Goal: Task Accomplishment & Management: Manage account settings

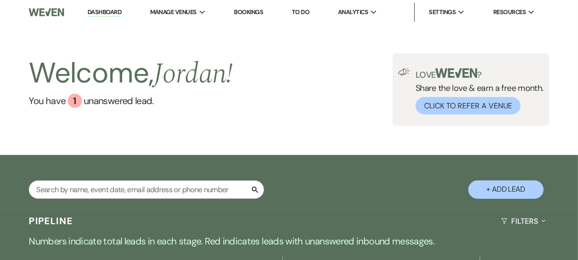
click at [134, 188] on input "text" at bounding box center [146, 189] width 235 height 18
type input "[PERSON_NAME]"
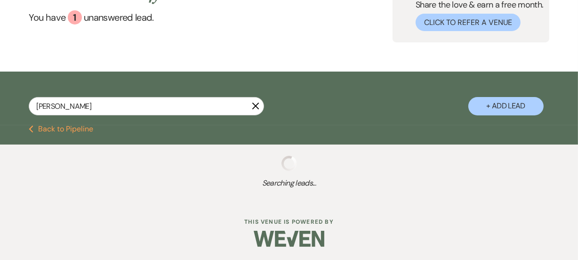
scroll to position [84, 0]
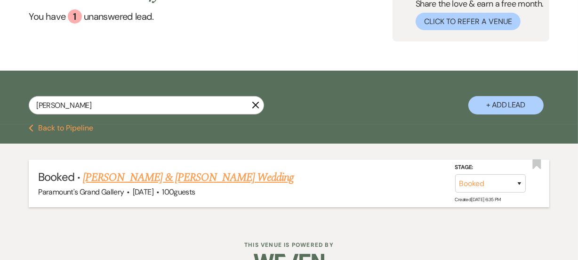
click at [247, 176] on link "[PERSON_NAME] & [PERSON_NAME] Wedding" at bounding box center [188, 177] width 211 height 17
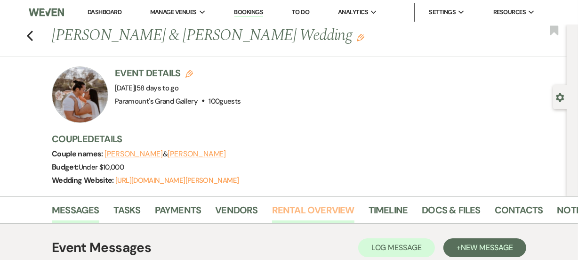
click at [314, 209] on link "Rental Overview" at bounding box center [313, 212] width 82 height 21
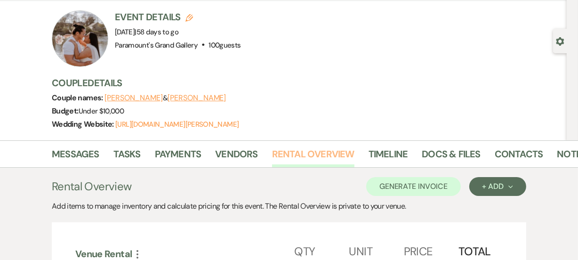
scroll to position [56, 0]
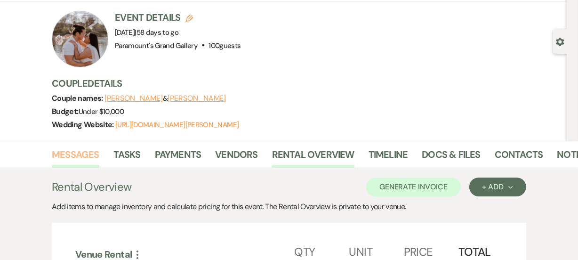
click at [86, 151] on link "Messages" at bounding box center [76, 157] width 48 height 21
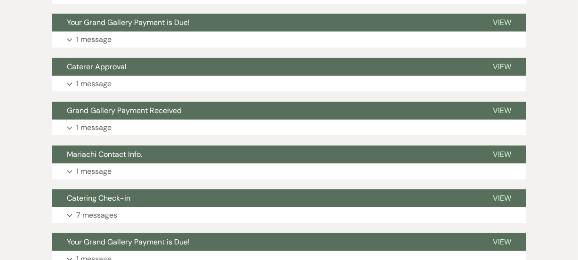
scroll to position [355, 0]
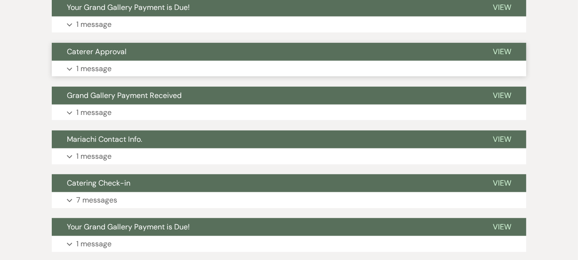
click at [213, 63] on button "Expand 1 message" at bounding box center [289, 69] width 474 height 16
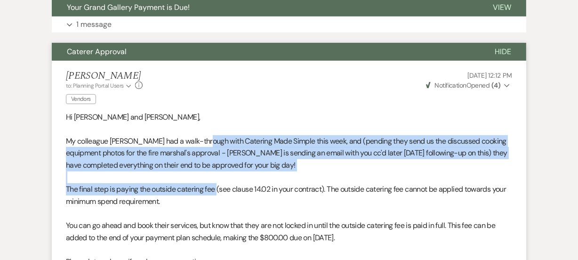
drag, startPoint x: 201, startPoint y: 136, endPoint x: 218, endPoint y: 184, distance: 51.6
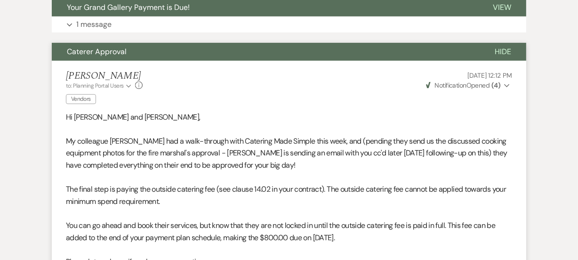
click at [229, 199] on p "The final step is paying the outside catering fee (see clause 14.02 in your con…" at bounding box center [289, 195] width 446 height 24
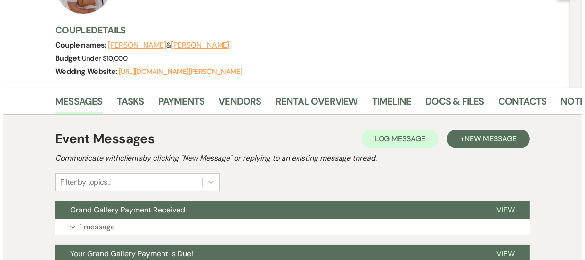
scroll to position [128, 0]
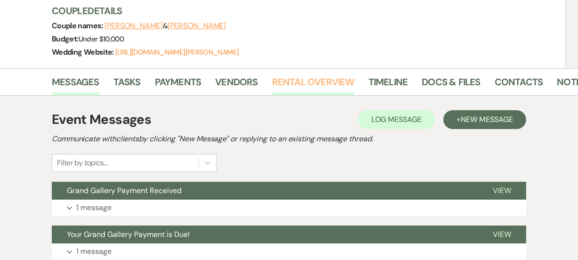
click at [298, 88] on link "Rental Overview" at bounding box center [313, 84] width 82 height 21
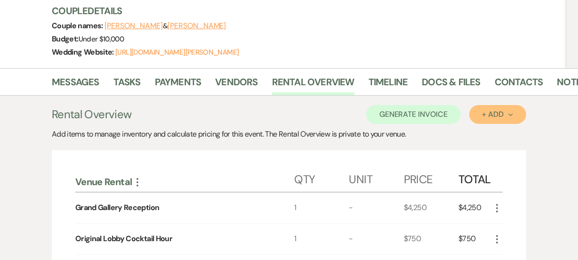
click at [482, 114] on div "+ Add Next" at bounding box center [497, 115] width 31 height 8
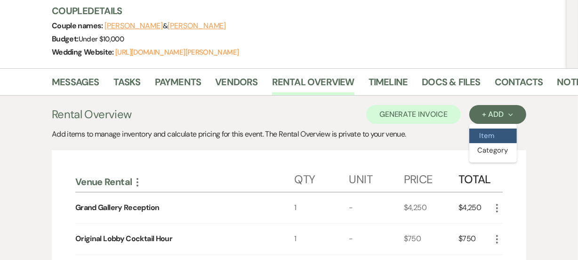
click at [480, 132] on button "Item" at bounding box center [493, 135] width 48 height 15
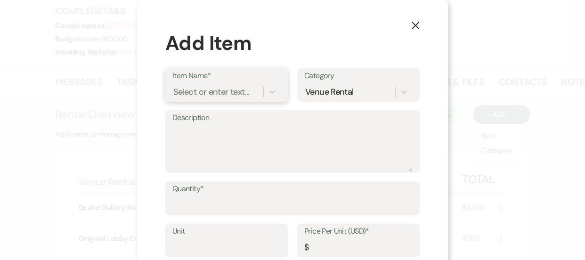
click at [231, 91] on div "Select or enter text..." at bounding box center [211, 91] width 76 height 13
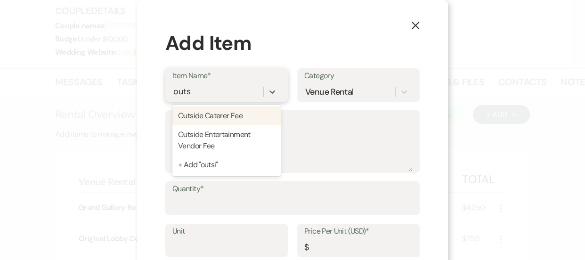
type input "outsi"
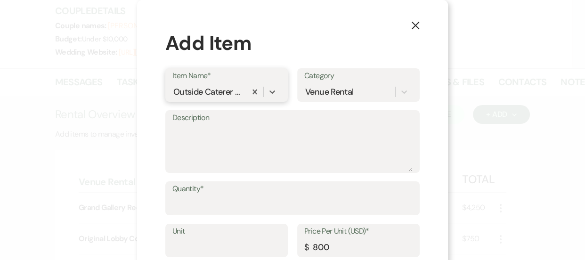
type input "800"
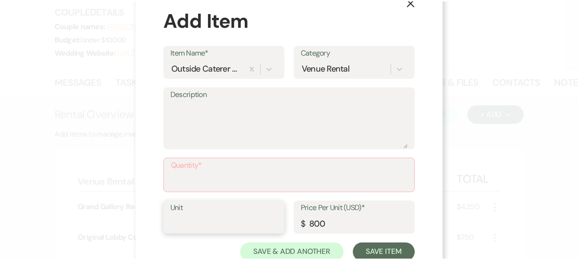
scroll to position [42, 0]
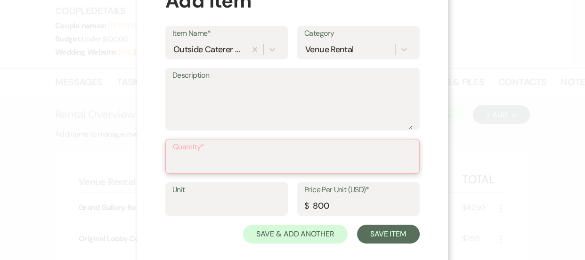
click at [193, 167] on input "Quantity*" at bounding box center [292, 163] width 239 height 18
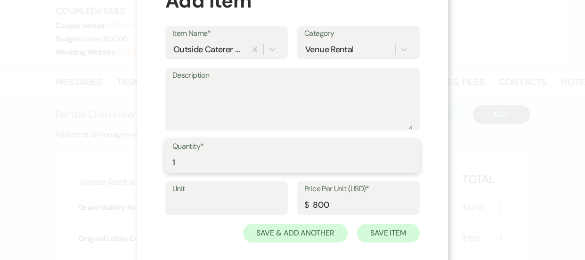
type input "1"
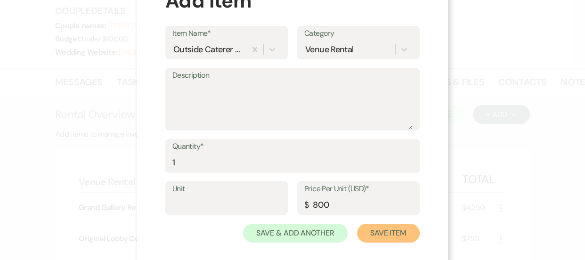
click at [369, 225] on button "Save Item" at bounding box center [388, 233] width 63 height 19
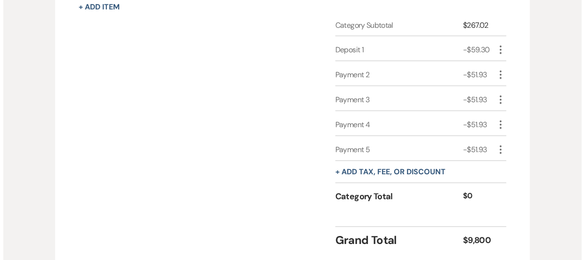
scroll to position [1069, 0]
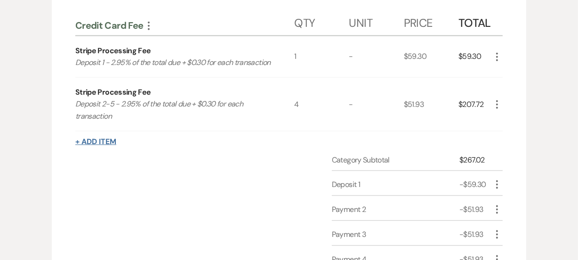
click at [94, 145] on button "+ Add Item" at bounding box center [95, 142] width 41 height 8
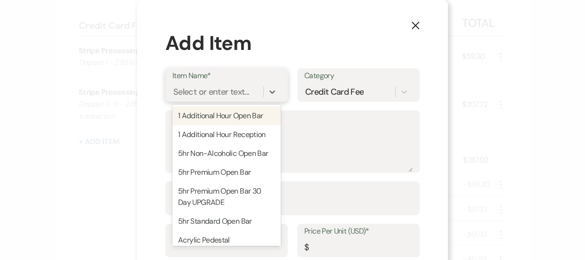
click at [196, 93] on div "Select or enter text..." at bounding box center [211, 91] width 76 height 13
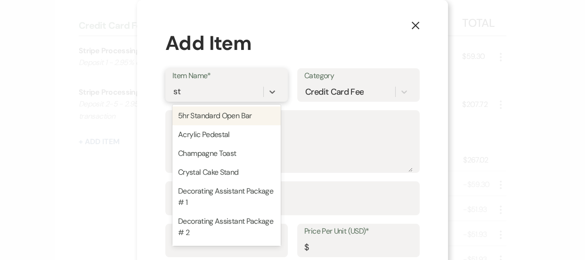
type input "str"
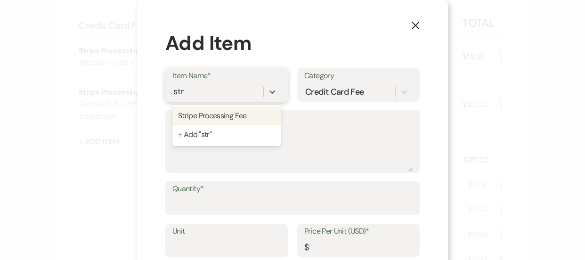
click at [220, 115] on div "Stripe Processing Fee" at bounding box center [226, 115] width 108 height 19
type textarea "2.95% of the total due + $0.30 for each transaction"
type input "0"
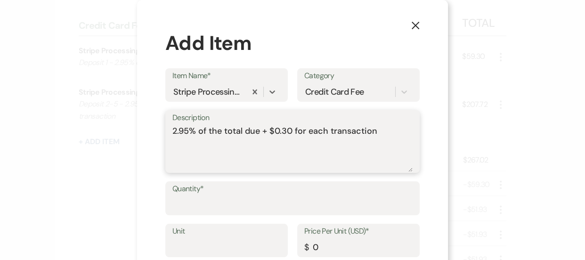
click at [172, 131] on textarea "2.95% of the total due + $0.30 for each transaction" at bounding box center [292, 148] width 240 height 47
type textarea "catere fee 2.95% of the total due + $0.30 for each transaction"
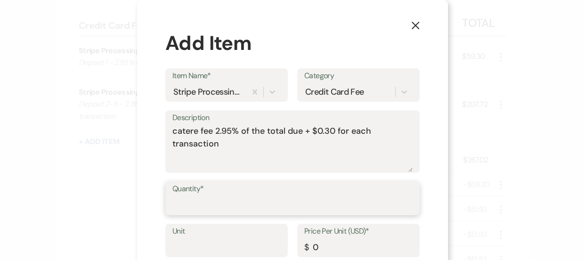
type input "2"
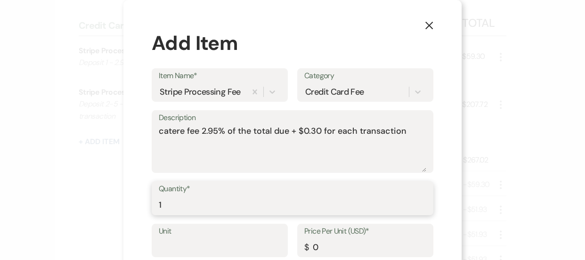
type input "1"
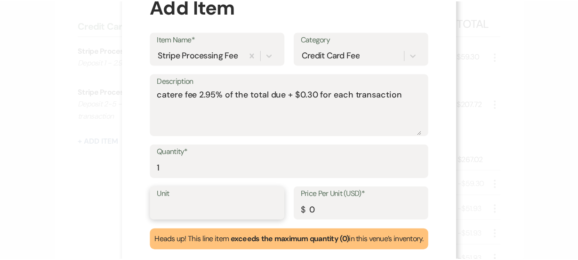
scroll to position [85, 0]
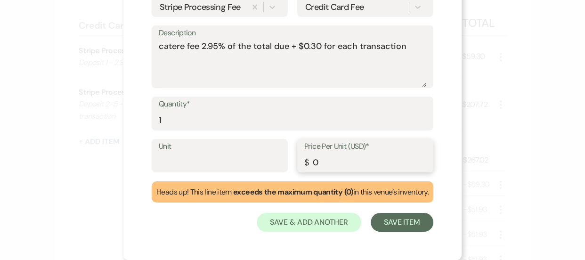
drag, startPoint x: 339, startPoint y: 169, endPoint x: 288, endPoint y: 158, distance: 51.6
click at [292, 162] on div "Unit Price Per Unit (USD)* $ 0" at bounding box center [292, 160] width 281 height 42
type input "23.9"
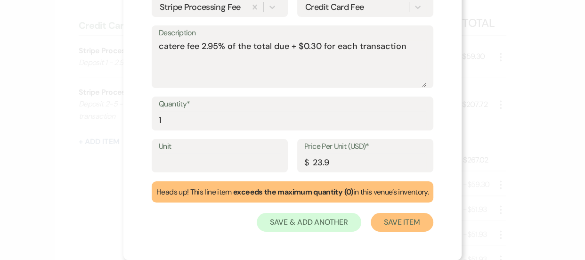
click at [390, 224] on button "Save Item" at bounding box center [401, 222] width 63 height 19
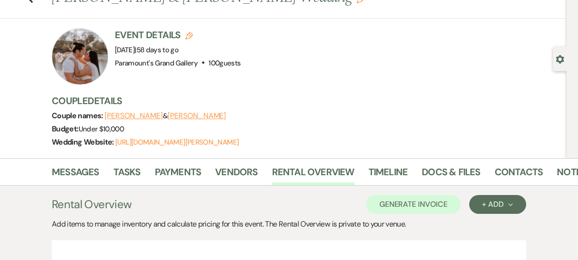
scroll to position [0, 0]
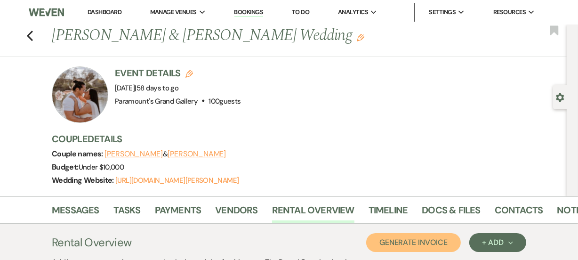
click at [443, 245] on button "Generate Invoice" at bounding box center [413, 242] width 95 height 19
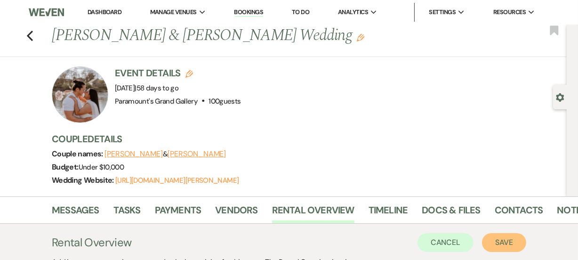
click at [497, 237] on button "Save" at bounding box center [504, 242] width 44 height 19
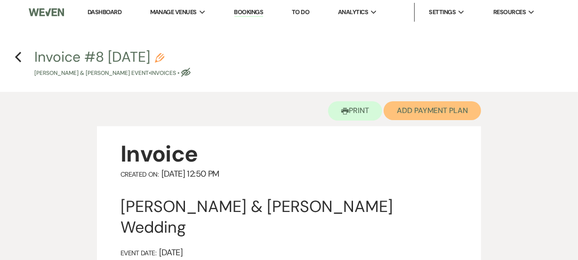
click at [457, 112] on button "Add Payment Plan" at bounding box center [432, 110] width 97 height 19
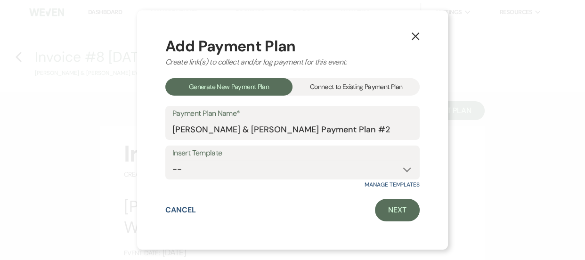
click at [344, 87] on div "Connect to Existing Payment Plan" at bounding box center [355, 86] width 127 height 17
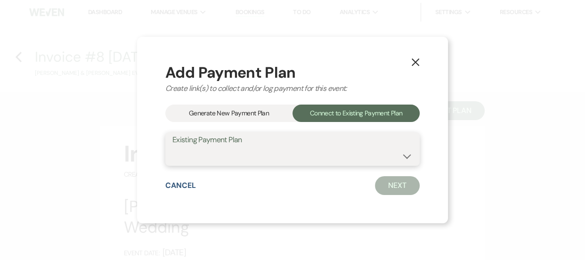
click at [326, 151] on select "[PERSON_NAME] & [PERSON_NAME] Payment Plan #1" at bounding box center [292, 155] width 240 height 18
select select "18430"
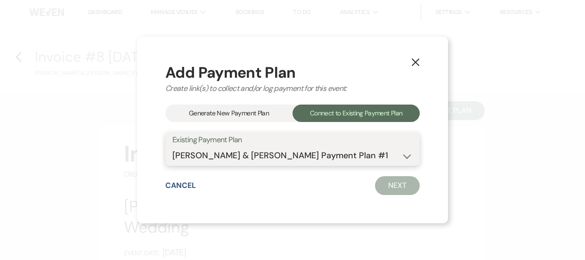
click at [172, 146] on select "[PERSON_NAME] & [PERSON_NAME] Payment Plan #1" at bounding box center [292, 155] width 240 height 18
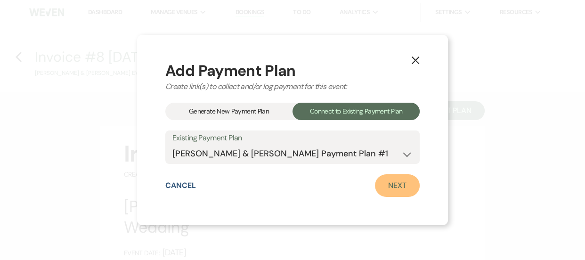
click at [405, 193] on link "Next" at bounding box center [397, 185] width 45 height 23
select select "27714"
select select "1"
select select "true"
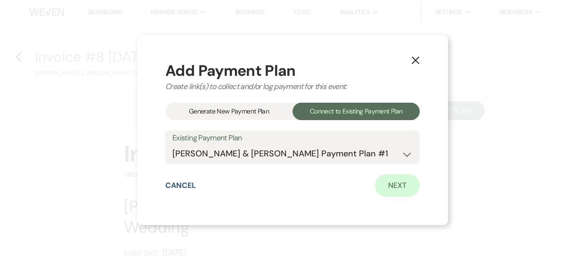
select select "1"
select select "true"
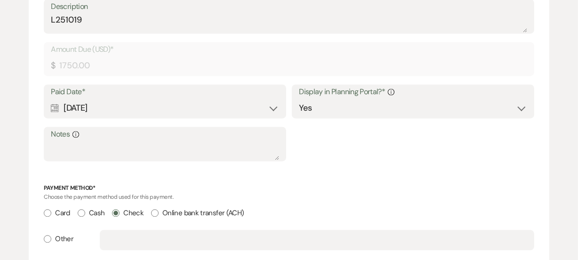
scroll to position [1754, 0]
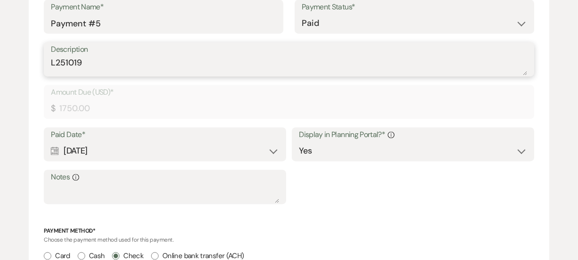
drag, startPoint x: 91, startPoint y: 64, endPoint x: 21, endPoint y: 58, distance: 70.8
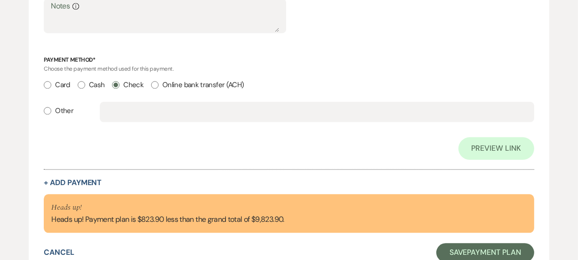
click at [81, 179] on button "+ Add Payment" at bounding box center [73, 183] width 58 height 8
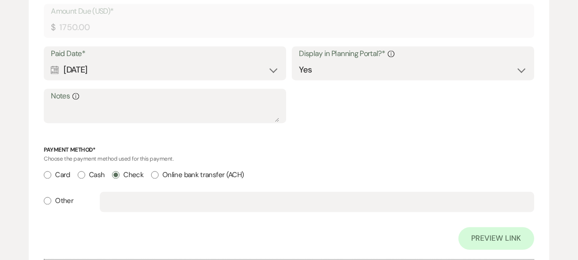
select select "2"
select select "flat"
select select "true"
select select "client"
select select "weeks"
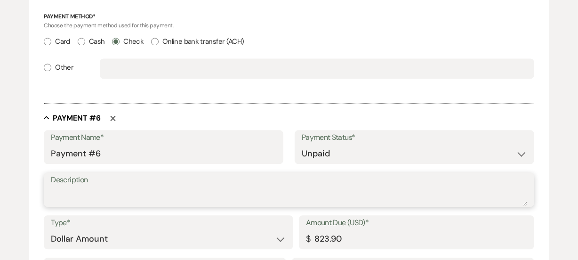
click at [102, 193] on textarea "Description" at bounding box center [289, 196] width 476 height 19
paste textarea "L251019"
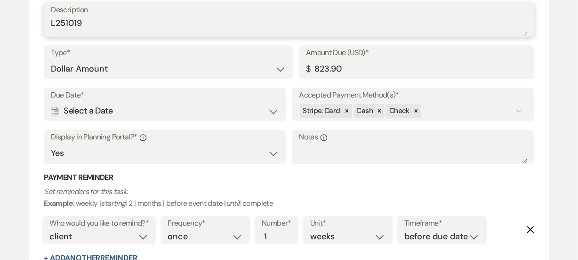
scroll to position [2049, 0]
type textarea "L251019"
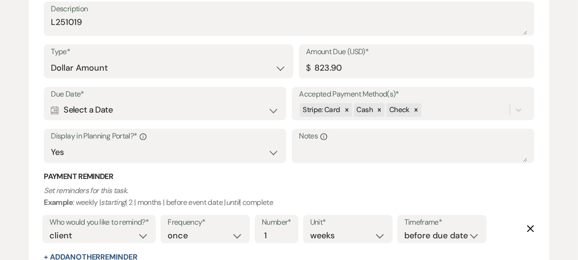
click at [167, 109] on div "Calendar Select a Date Expand" at bounding box center [165, 110] width 228 height 18
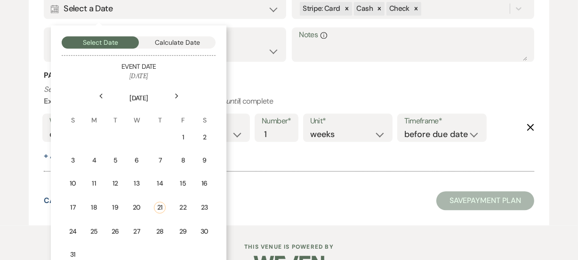
scroll to position [2175, 0]
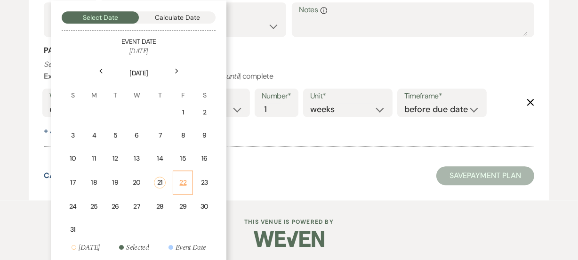
click at [185, 177] on div "22" at bounding box center [183, 182] width 8 height 10
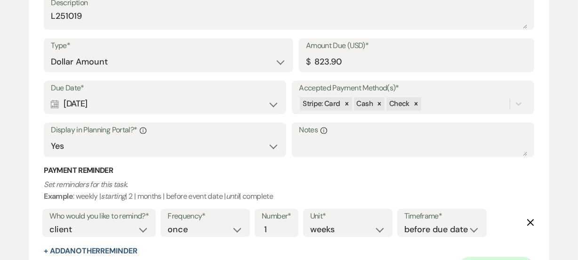
scroll to position [2160, 0]
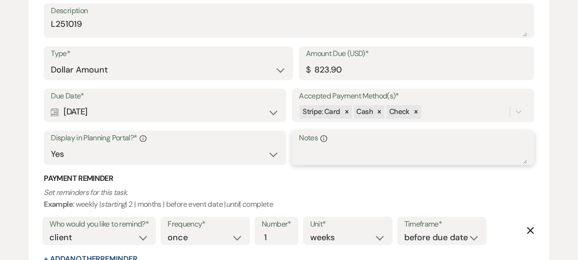
click at [314, 151] on textarea "Notes Info" at bounding box center [413, 154] width 228 height 19
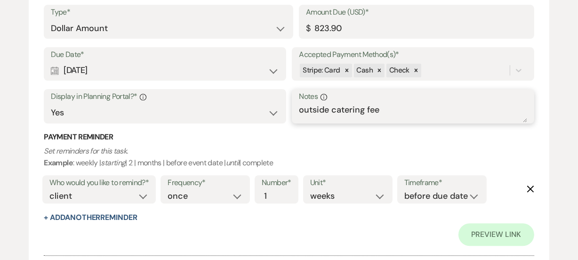
scroll to position [2309, 0]
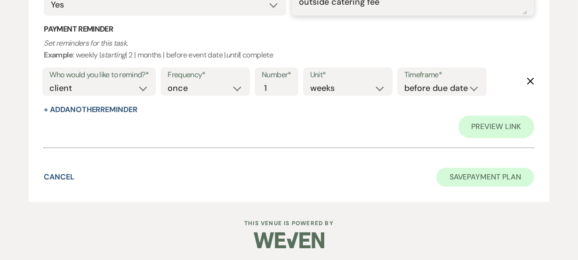
type textarea "outside catering fee"
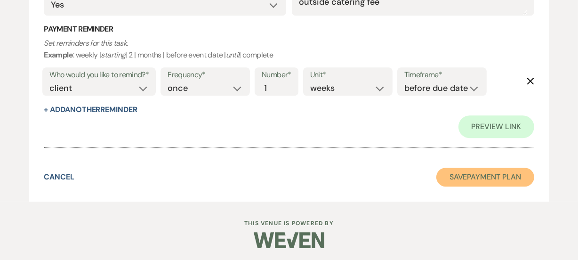
click at [514, 176] on button "Save Payment Plan" at bounding box center [485, 177] width 98 height 19
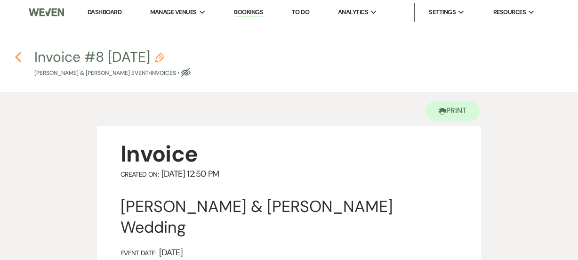
click at [15, 59] on icon "Previous" at bounding box center [18, 56] width 7 height 11
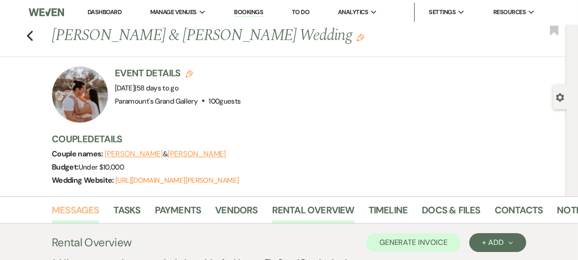
click at [74, 207] on link "Messages" at bounding box center [76, 212] width 48 height 21
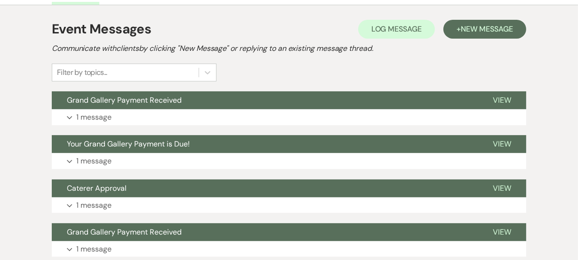
scroll to position [214, 0]
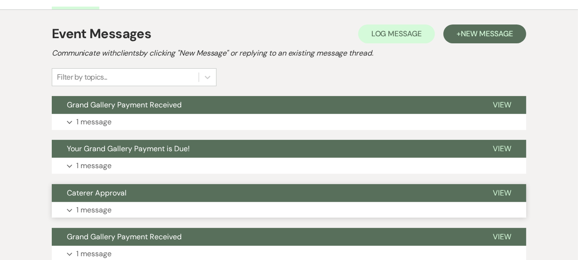
click at [125, 200] on button "Caterer Approval" at bounding box center [265, 193] width 426 height 18
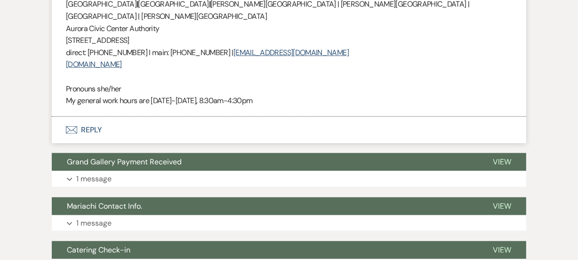
click at [110, 117] on button "Envelope Reply" at bounding box center [289, 130] width 474 height 26
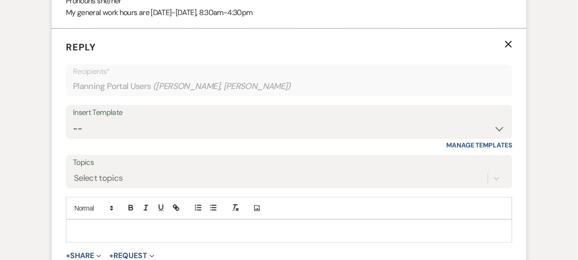
scroll to position [773, 0]
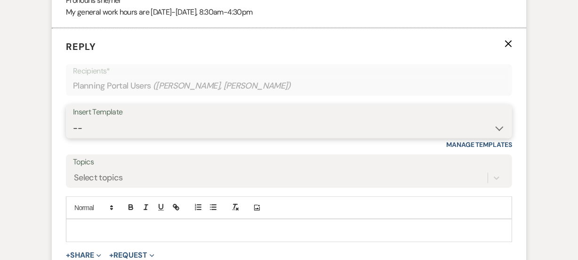
click at [240, 119] on select "-- Weven Planning Portal Introduction (Booked Events) 6 Month Consultation 9 Mo…" at bounding box center [289, 128] width 432 height 18
select select "1900"
click at [73, 119] on select "-- Weven Planning Portal Introduction (Booked Events) 6 Month Consultation 9 Mo…" at bounding box center [289, 128] width 432 height 18
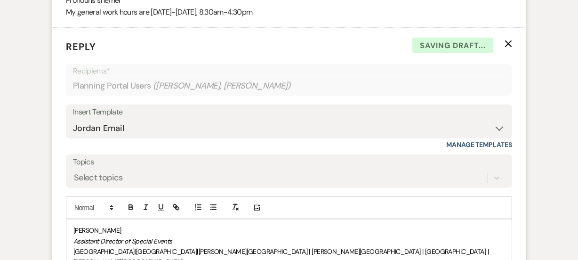
click at [45, 161] on div "Event Messages Log Log Message + New Message Communicate with clients by clicki…" at bounding box center [289, 246] width 537 height 1591
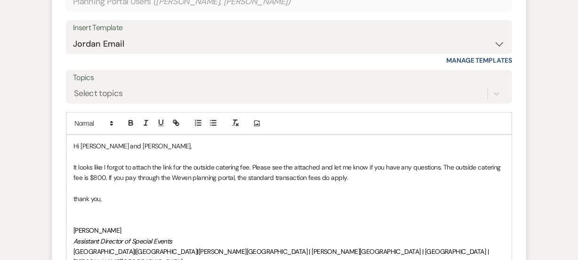
scroll to position [868, 0]
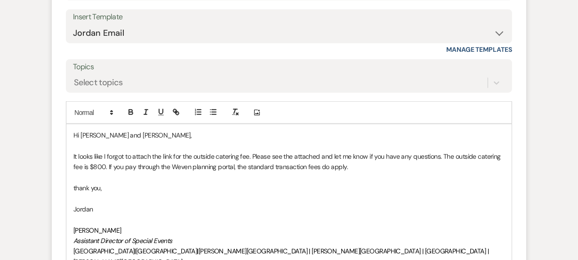
click at [76, 183] on p "thank you," at bounding box center [288, 188] width 431 height 10
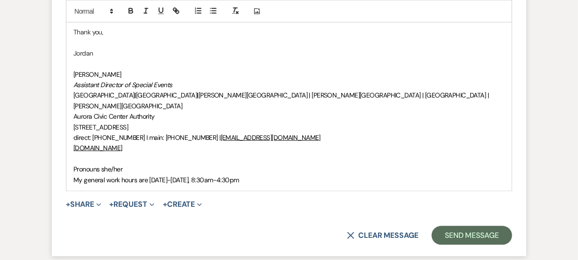
scroll to position [1039, 0]
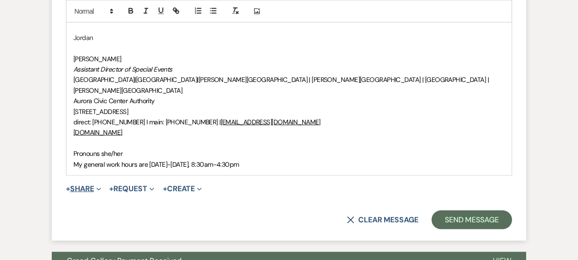
click at [86, 185] on button "+ Share Expand" at bounding box center [83, 189] width 35 height 8
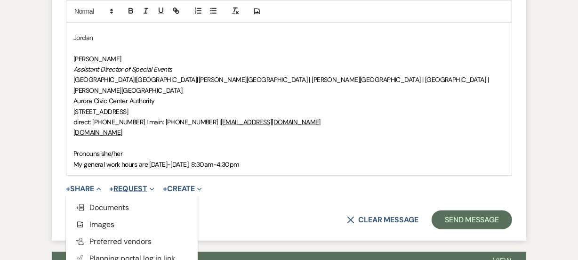
click at [128, 185] on button "+ Request Expand" at bounding box center [132, 189] width 45 height 8
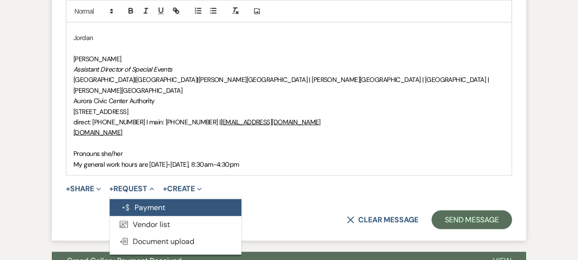
click at [141, 199] on button "Generate Payment Payment" at bounding box center [176, 207] width 132 height 17
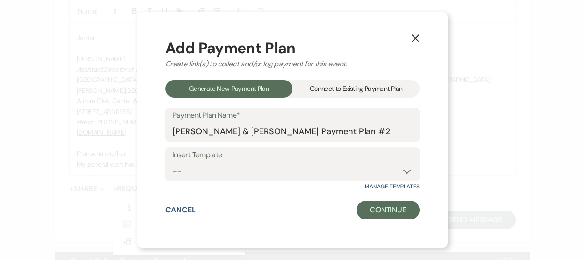
click at [325, 89] on div "Connect to Existing Payment Plan" at bounding box center [355, 88] width 127 height 17
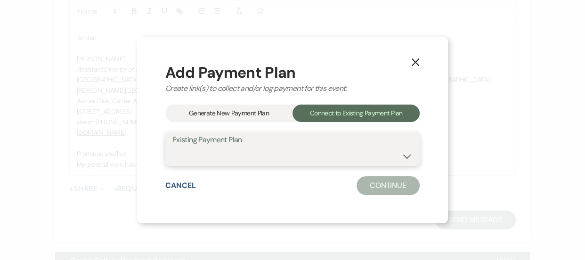
click at [280, 159] on select "[PERSON_NAME] & [PERSON_NAME] Payment Plan #1" at bounding box center [292, 155] width 240 height 18
select select "18430"
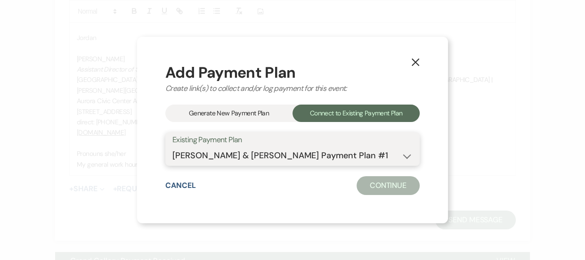
click at [172, 146] on select "[PERSON_NAME] & [PERSON_NAME] Payment Plan #1" at bounding box center [292, 155] width 240 height 18
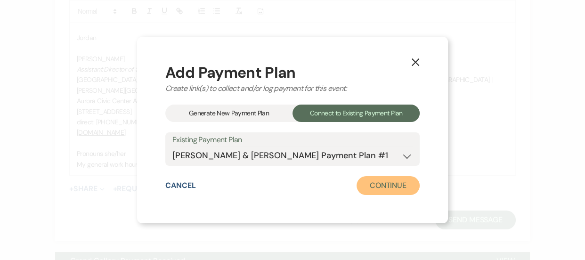
click at [378, 187] on button "Continue" at bounding box center [387, 185] width 63 height 19
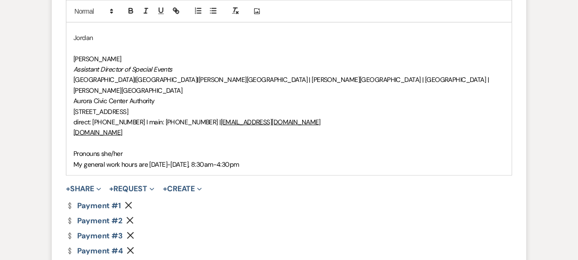
click at [132, 201] on button "Remove" at bounding box center [130, 205] width 11 height 8
click at [132, 202] on use "button" at bounding box center [130, 205] width 7 height 7
click at [132, 217] on use "button" at bounding box center [130, 220] width 7 height 7
click at [132, 202] on use "button" at bounding box center [130, 205] width 7 height 7
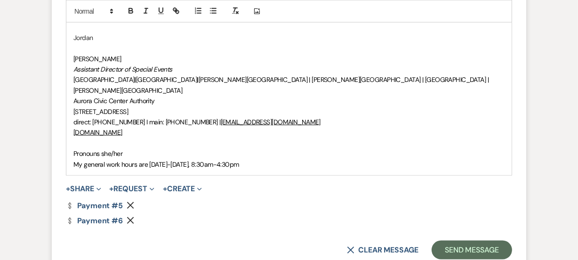
click at [132, 202] on use "button" at bounding box center [130, 205] width 7 height 7
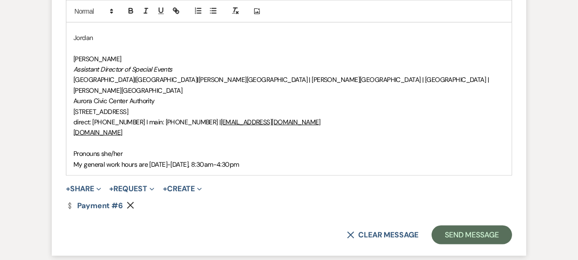
click at [220, 193] on form "Reply X Saving draft... Recipients* Planning Portal Users ( [PERSON_NAME], [PER…" at bounding box center [289, 9] width 474 height 494
click at [481, 225] on button "Send Message" at bounding box center [472, 234] width 80 height 19
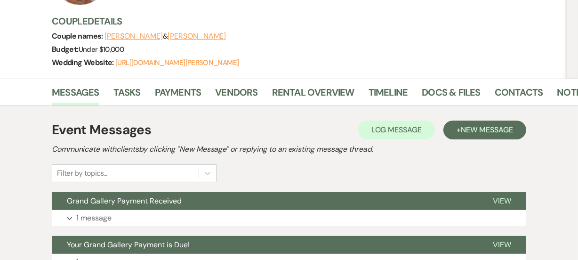
scroll to position [0, 0]
